Goal: Book appointment/travel/reservation

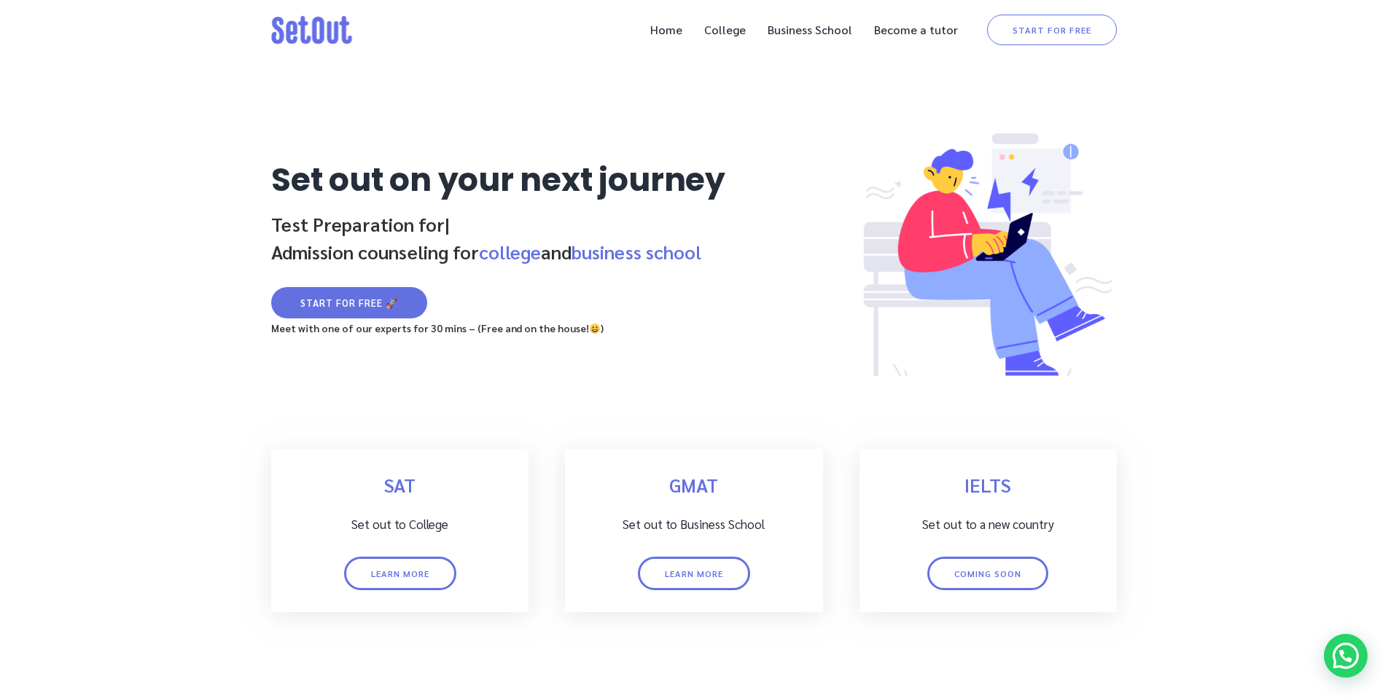
click at [1074, 30] on link "start for free" at bounding box center [1052, 30] width 130 height 31
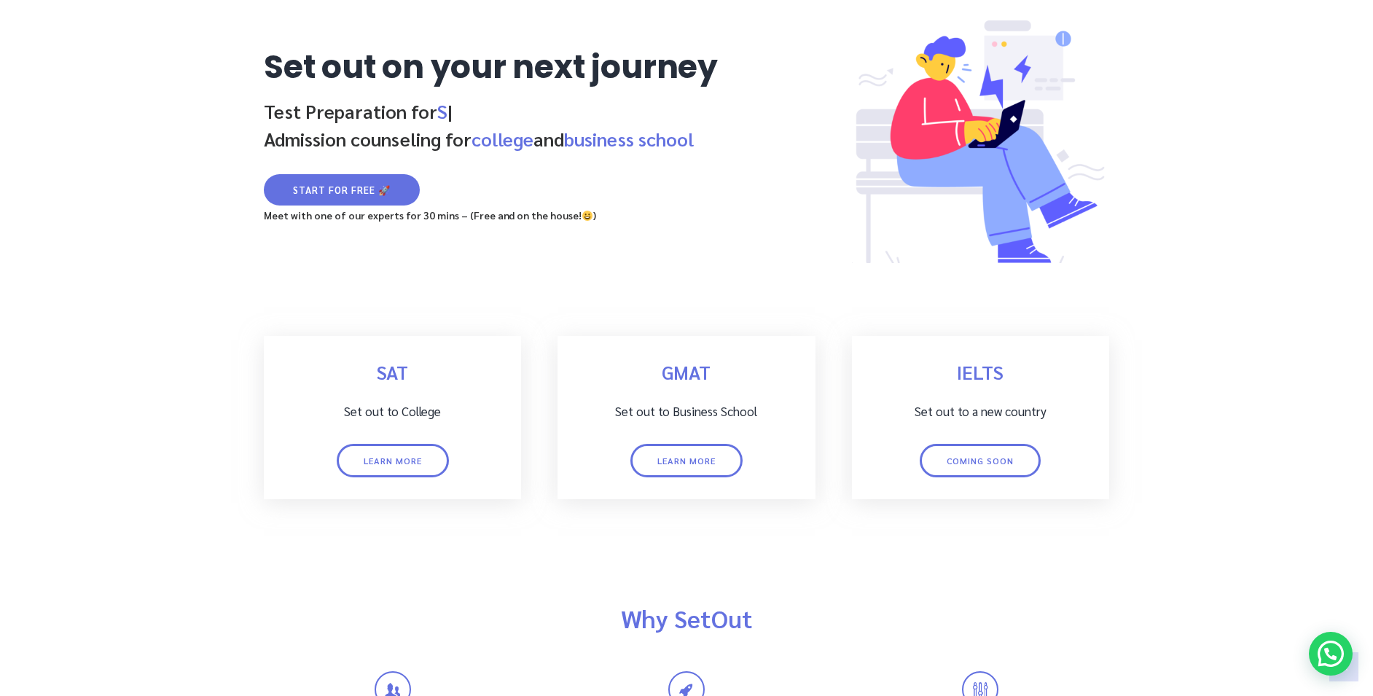
scroll to position [146, 0]
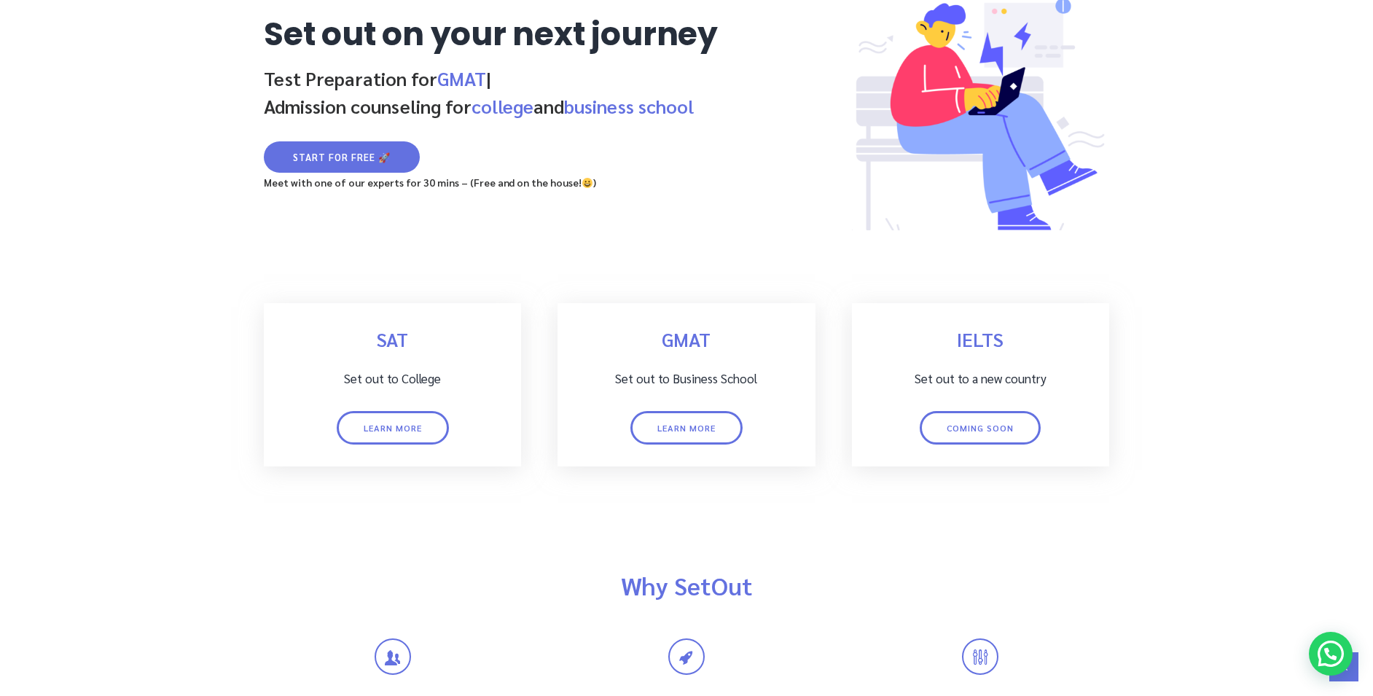
click at [306, 160] on link "start for free 🚀" at bounding box center [342, 156] width 156 height 31
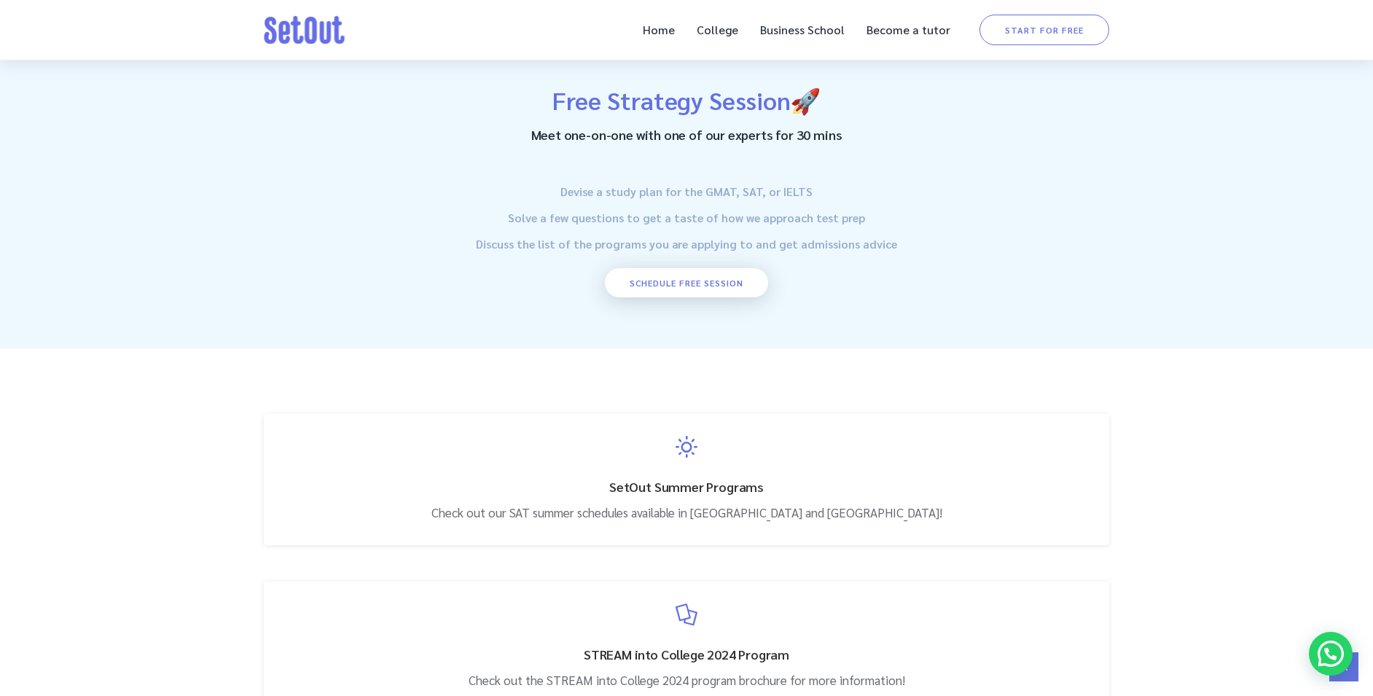
scroll to position [1948, 0]
click at [682, 278] on link "Schedule free session" at bounding box center [686, 281] width 163 height 29
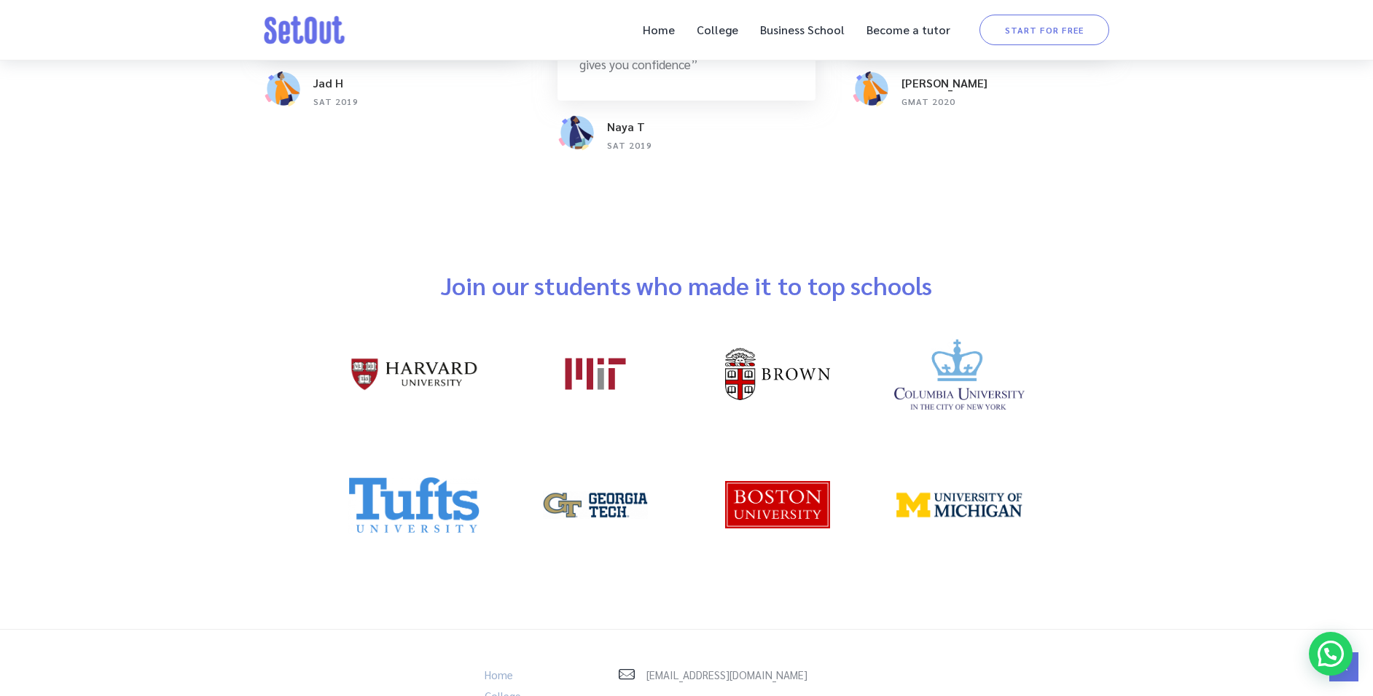
scroll to position [3187, 0]
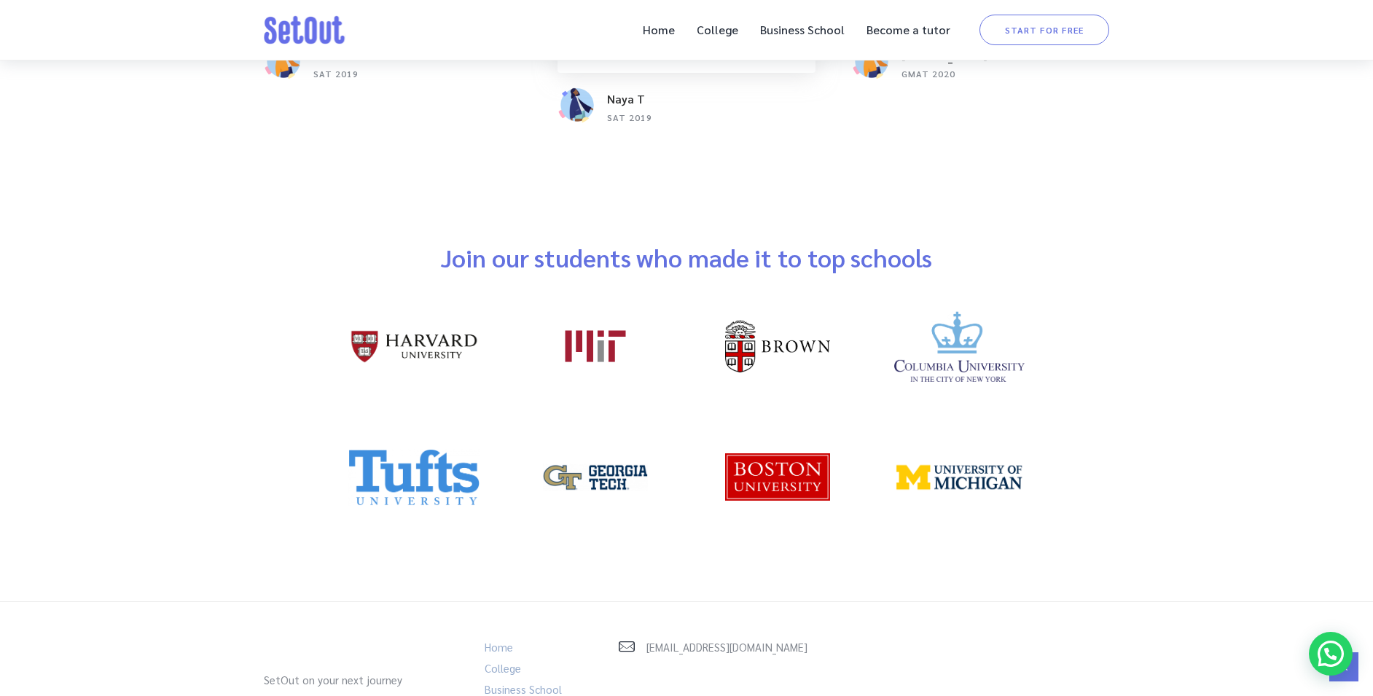
click at [1178, 415] on div at bounding box center [686, 388] width 1373 height 426
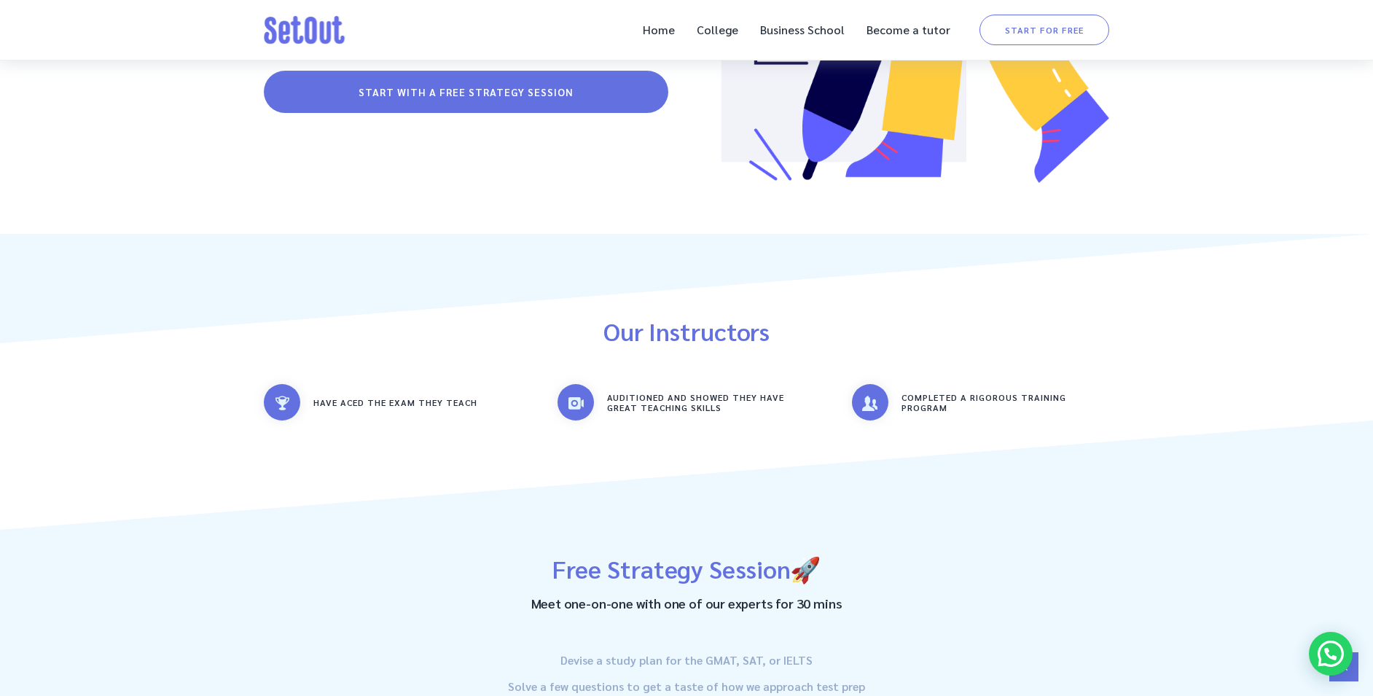
scroll to position [1437, 0]
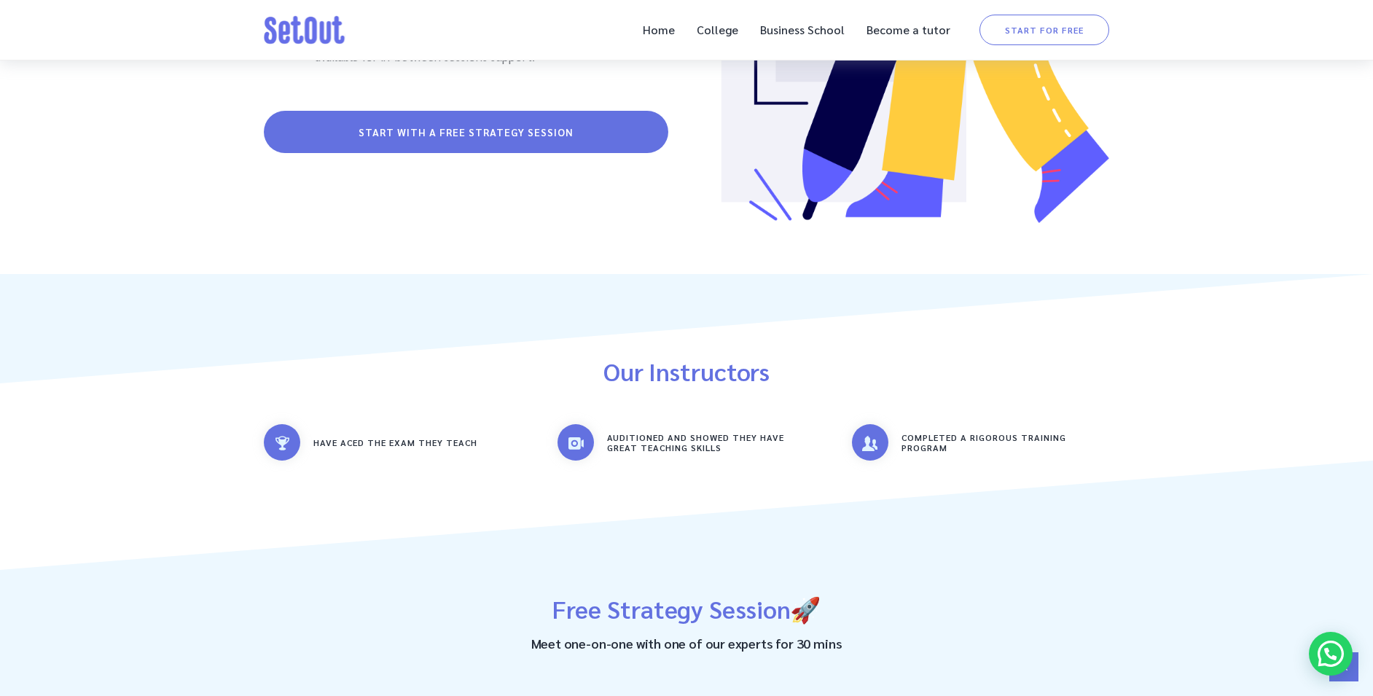
click at [308, 4] on div "Home College Business School Become a tutor Home College Business School Become…" at bounding box center [687, 30] width 846 height 60
click at [313, 25] on img at bounding box center [305, 29] width 82 height 29
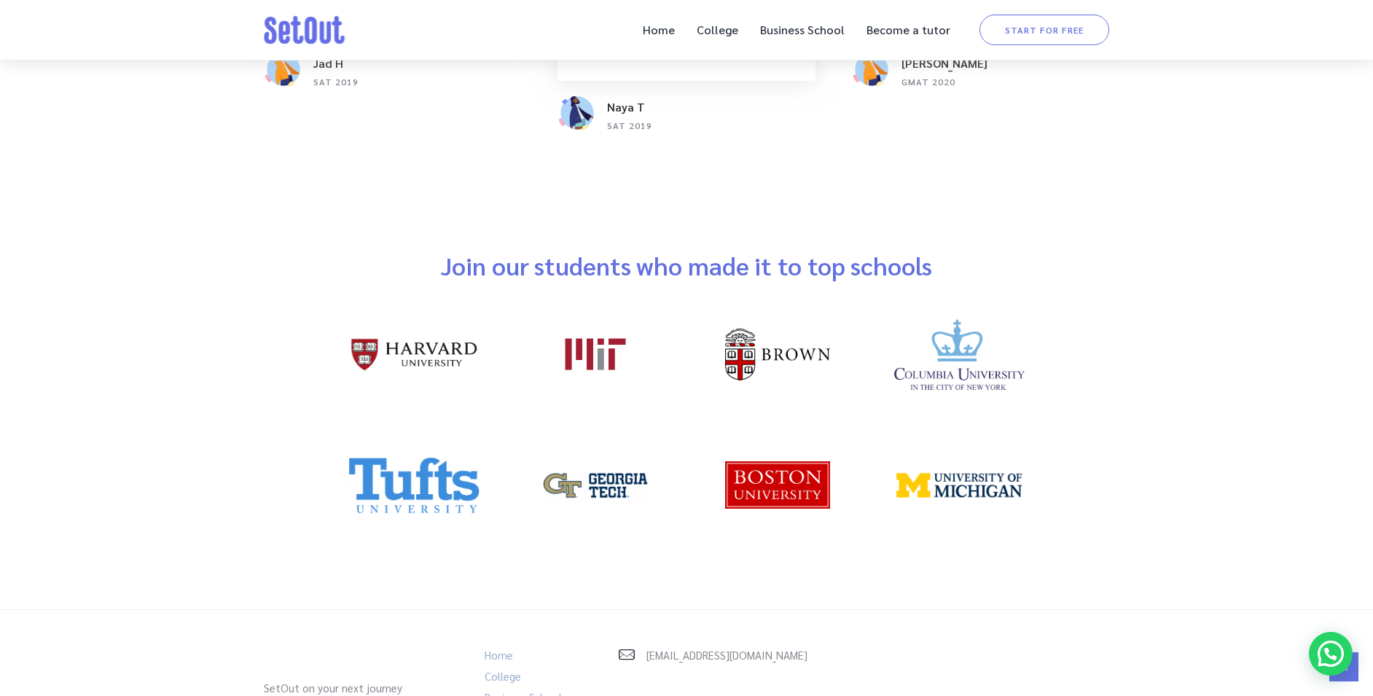
scroll to position [3284, 0]
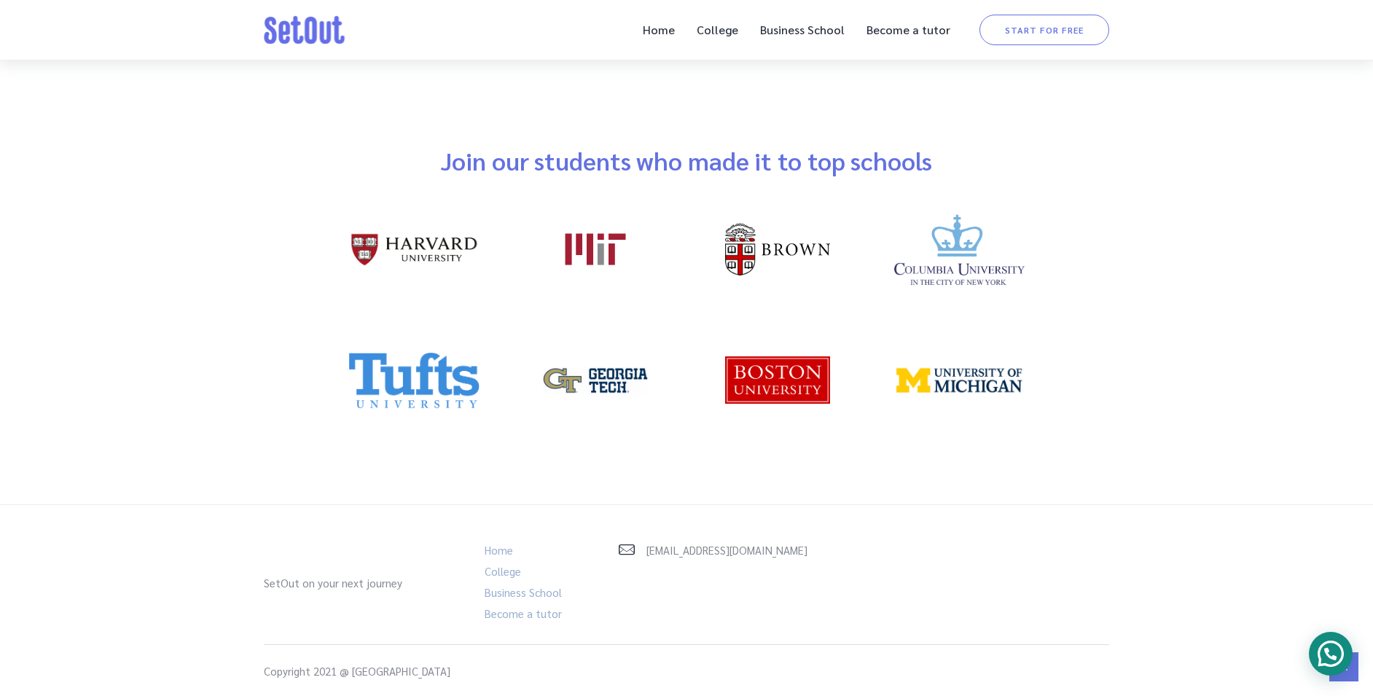
click at [1329, 661] on img at bounding box center [1331, 654] width 42 height 42
click at [1351, 676] on link at bounding box center [1343, 666] width 29 height 29
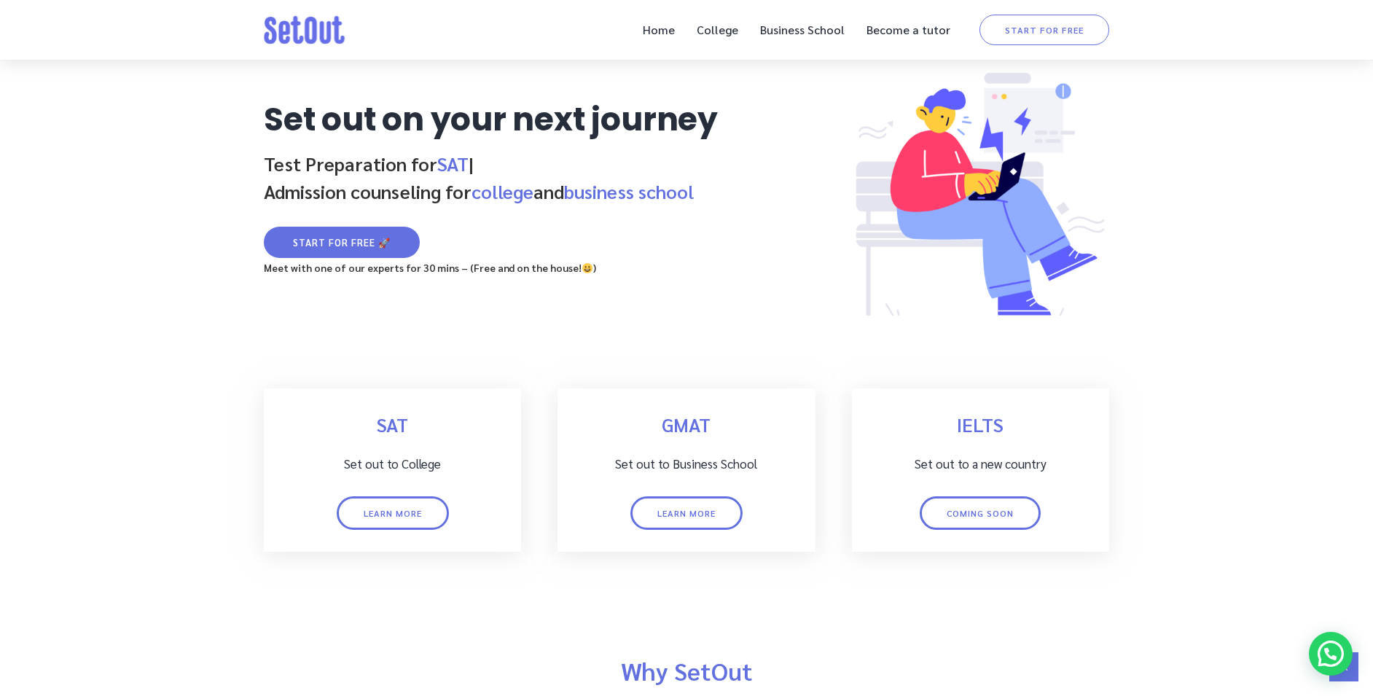
scroll to position [0, 0]
